Goal: Transaction & Acquisition: Purchase product/service

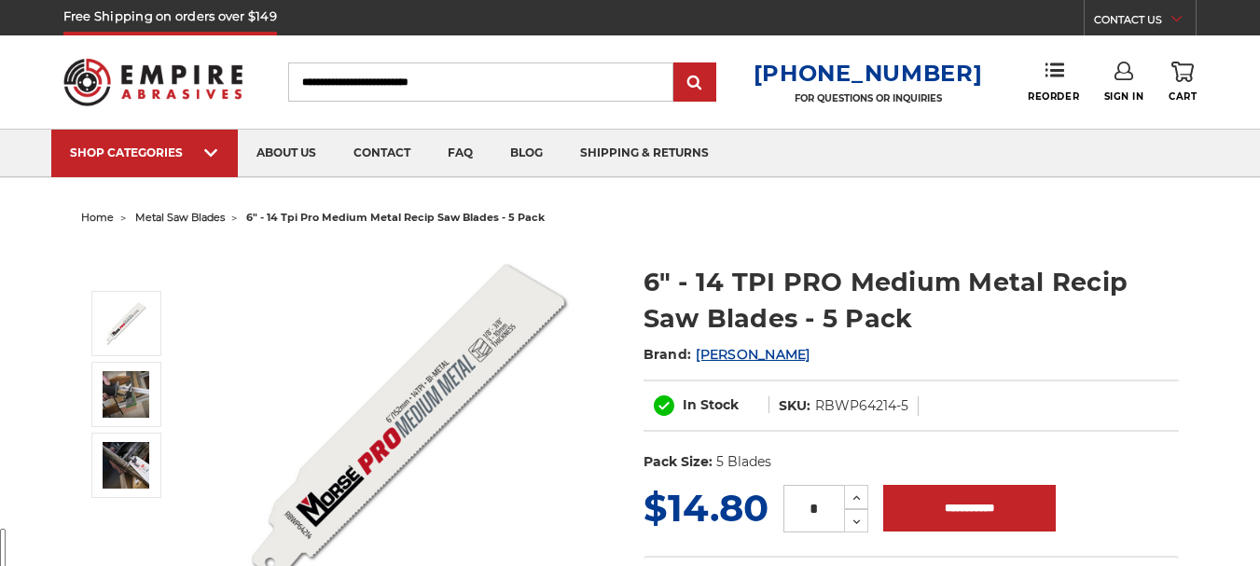
scroll to position [93, 0]
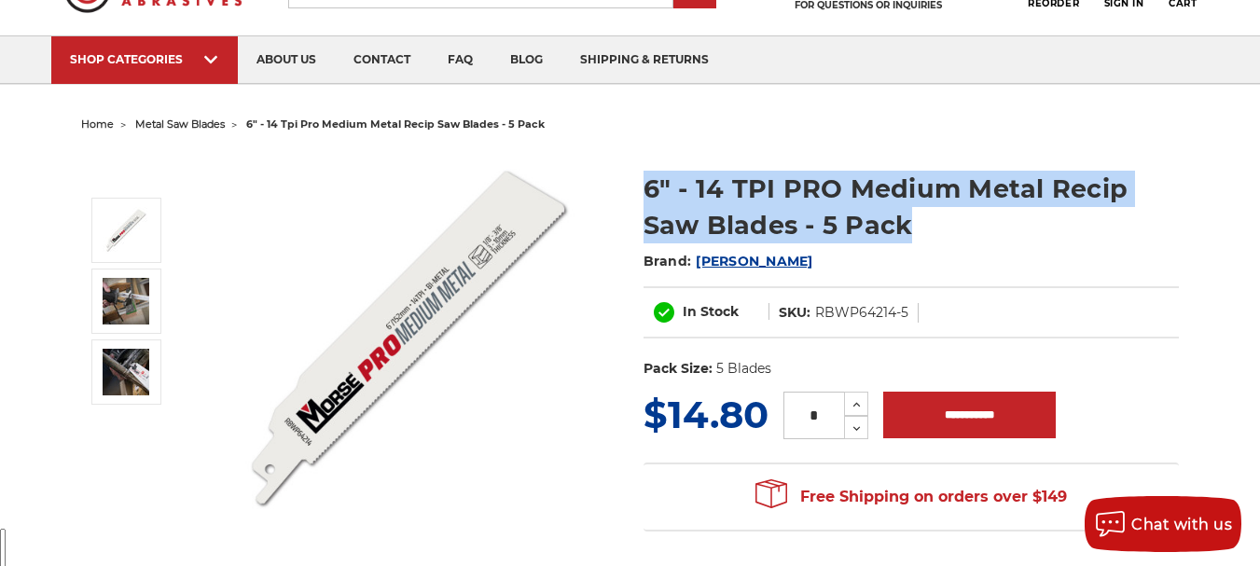
drag, startPoint x: 646, startPoint y: 186, endPoint x: 813, endPoint y: 225, distance: 172.4
type textarea "**********"
click at [813, 225] on h1 "6" - 14 TPI PRO Medium Metal Recip Saw Blades - 5 Pack" at bounding box center [911, 207] width 535 height 73
copy h1 "6" - 14 TPI PRO Medium Metal Recip Saw Blades - 5 Pack"
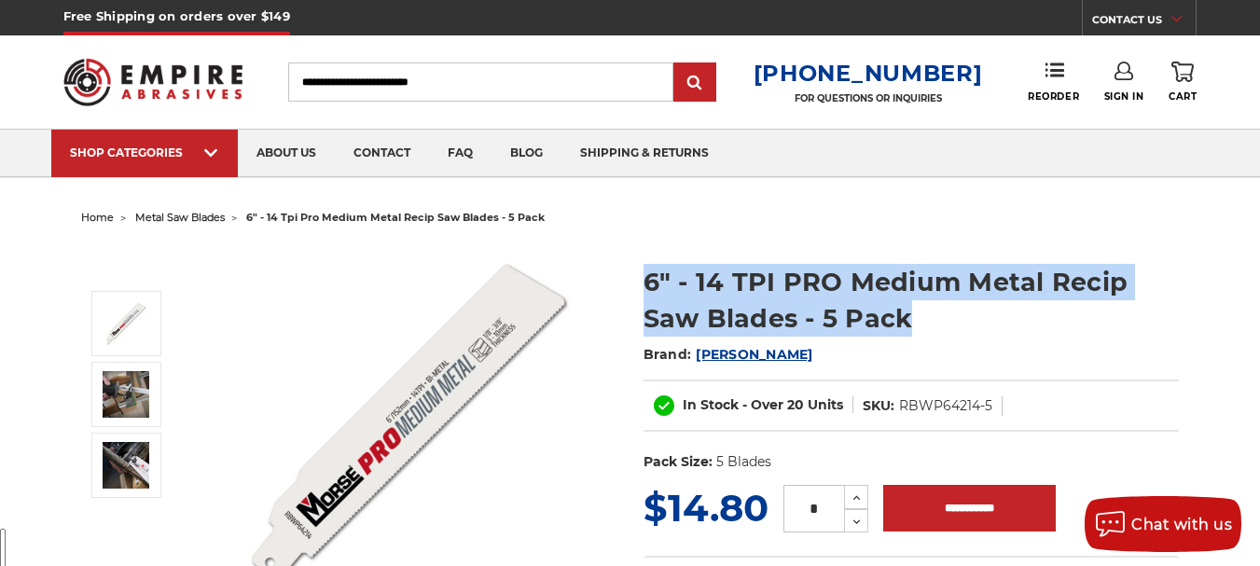
click at [1024, 331] on h1 "6" - 14 TPI PRO Medium Metal Recip Saw Blades - 5 Pack" at bounding box center [911, 300] width 535 height 73
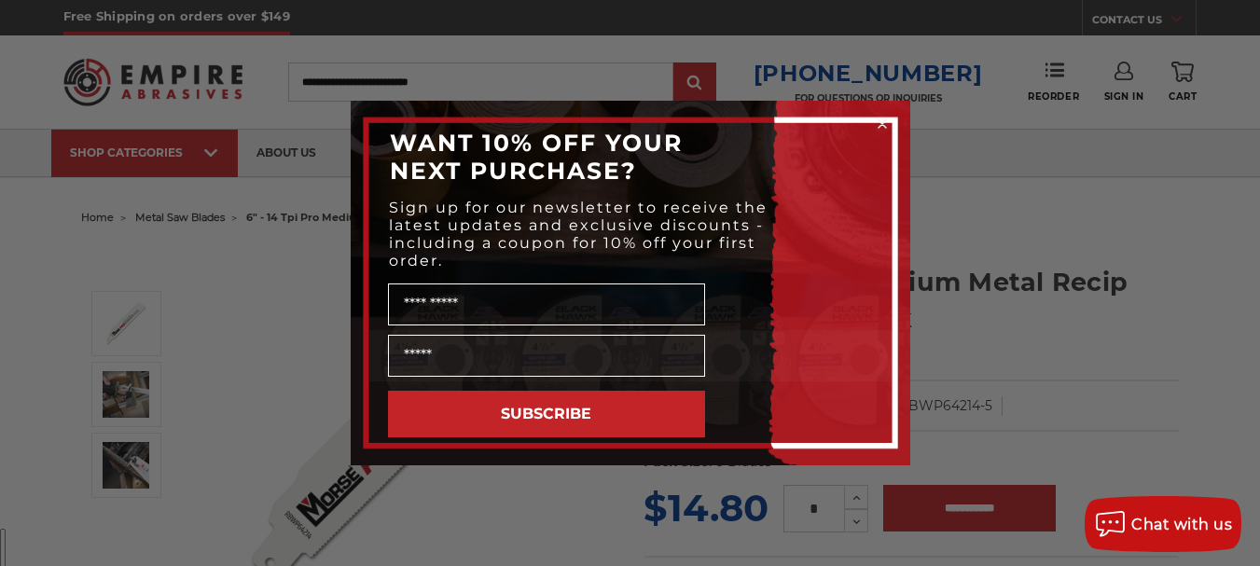
scroll to position [48, 0]
click at [885, 121] on icon "Close dialog" at bounding box center [882, 123] width 7 height 7
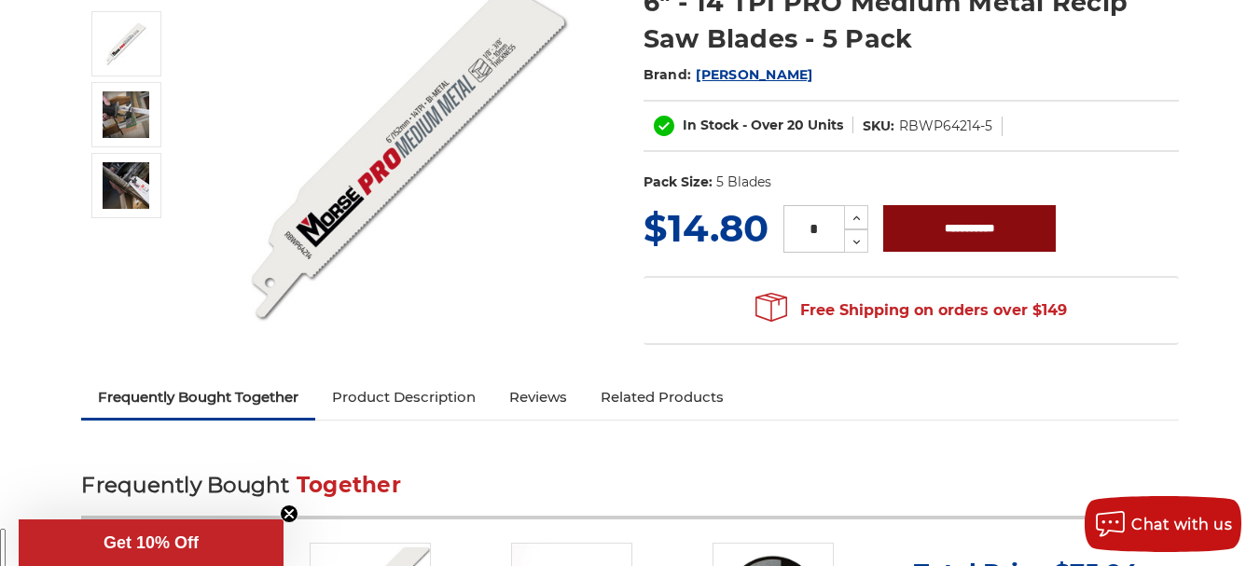
scroll to position [0, 0]
